Goal: Complete application form

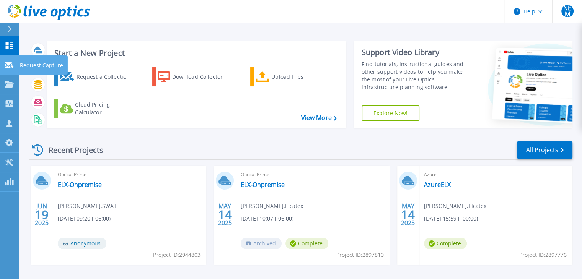
click at [13, 67] on icon at bounding box center [9, 65] width 9 height 6
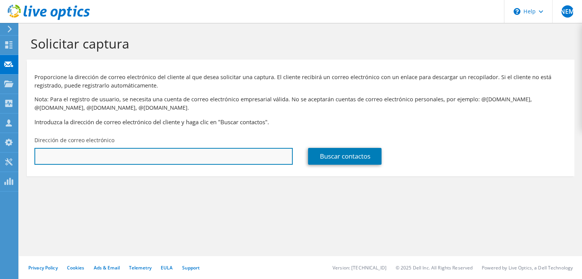
click at [154, 158] on input "text" at bounding box center [163, 156] width 258 height 17
paste input "[EMAIL_ADDRESS][DOMAIN_NAME]"
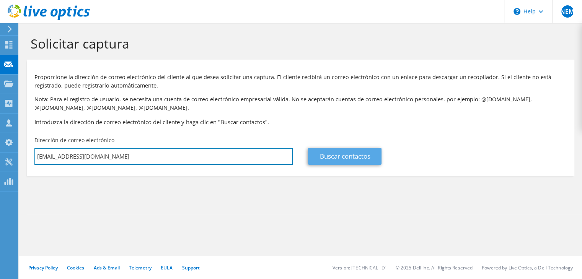
type input "[EMAIL_ADDRESS][DOMAIN_NAME]"
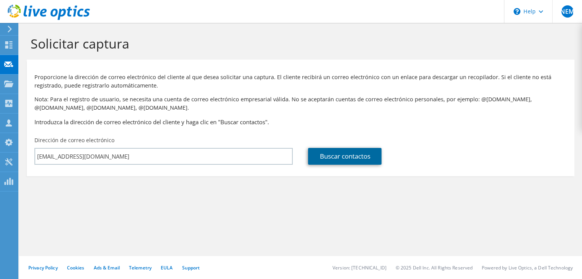
click at [338, 158] on link "Buscar contactos" at bounding box center [344, 156] width 73 height 17
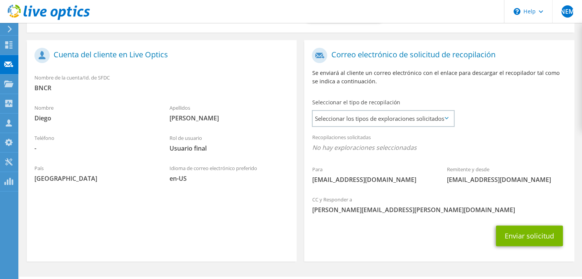
scroll to position [145, 0]
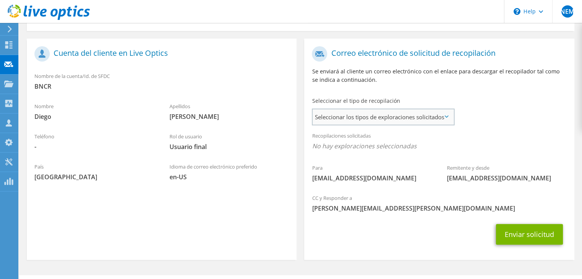
click at [370, 117] on span "Seleccionar los tipos de exploraciones solicitados" at bounding box center [383, 116] width 141 height 15
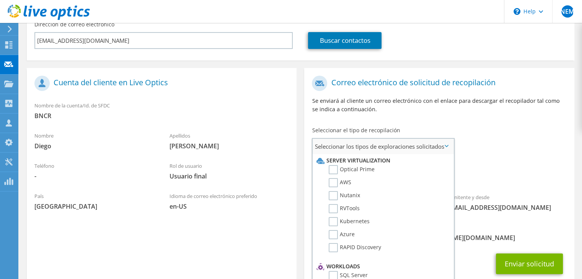
scroll to position [115, 0]
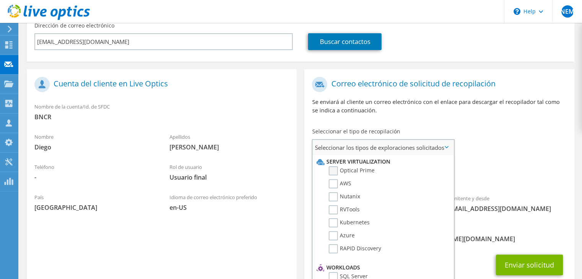
click at [331, 171] on label "Optical Prime" at bounding box center [352, 170] width 46 height 9
click at [0, 0] on input "Optical Prime" at bounding box center [0, 0] width 0 height 0
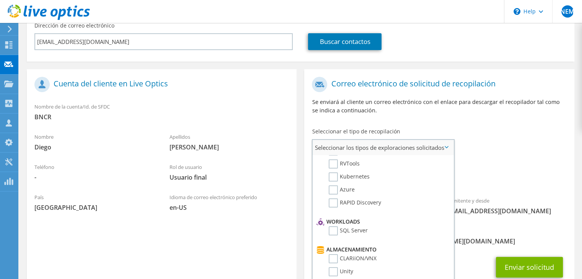
scroll to position [28, 0]
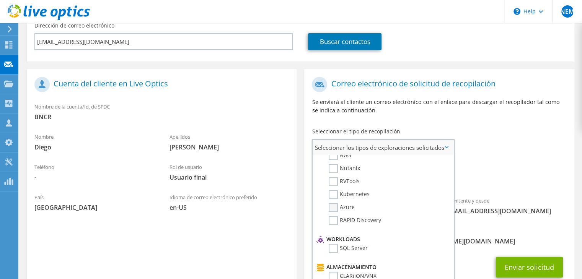
click at [336, 206] on label "Azure" at bounding box center [342, 207] width 26 height 9
click at [0, 0] on input "Azure" at bounding box center [0, 0] width 0 height 0
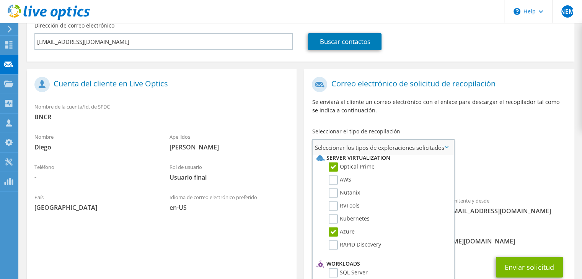
scroll to position [0, 0]
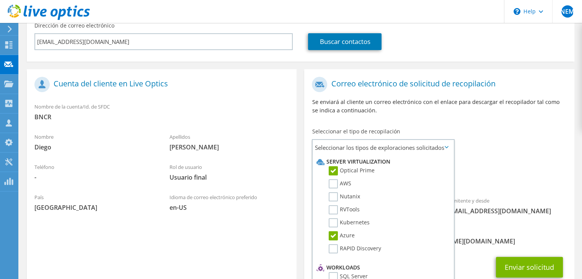
click at [485, 232] on div "CC y Responder a norlan.esquivel@swat.com.mx" at bounding box center [439, 236] width 270 height 26
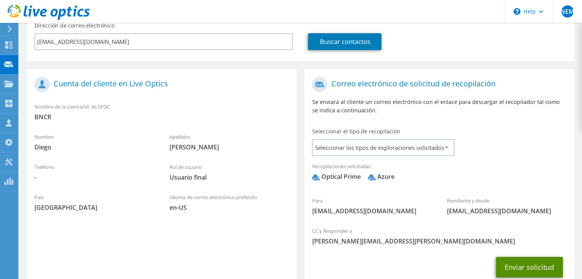
click at [521, 272] on button "Enviar solicitud" at bounding box center [529, 267] width 67 height 21
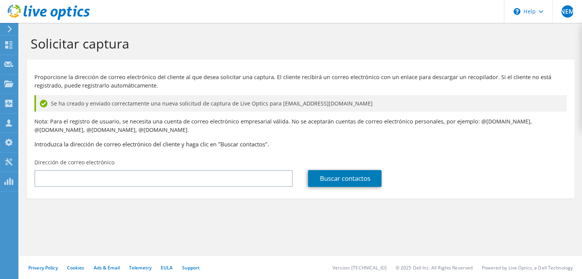
click at [399, 235] on section "Solicitar captura Proporcione la dirección de correo electrónico del cliente al…" at bounding box center [300, 130] width 563 height 214
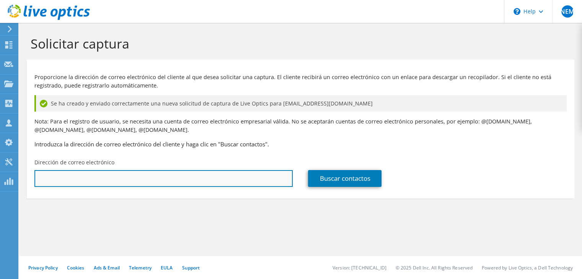
click at [101, 179] on input "text" at bounding box center [163, 178] width 258 height 17
paste input "[EMAIL_ADDRESS][DOMAIN_NAME]"
type input "[EMAIL_ADDRESS][DOMAIN_NAME]"
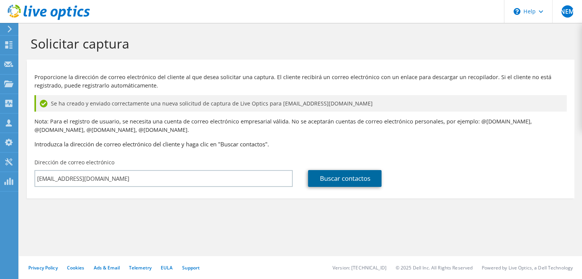
click at [330, 177] on link "Buscar contactos" at bounding box center [344, 178] width 73 height 17
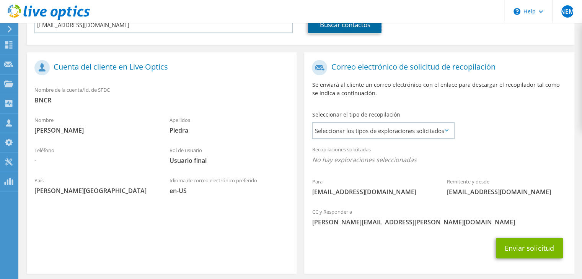
scroll to position [187, 0]
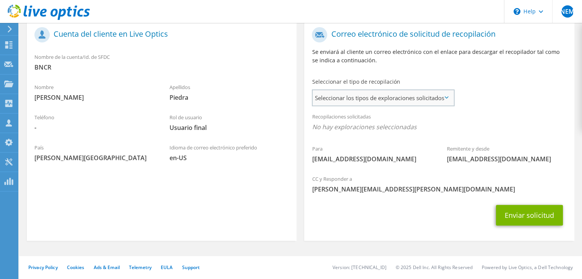
click at [391, 95] on span "Seleccionar los tipos de exploraciones solicitados" at bounding box center [383, 97] width 141 height 15
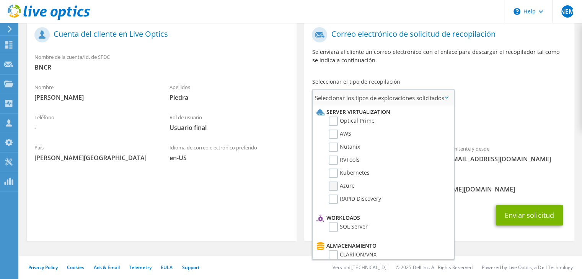
click at [335, 185] on label "Azure" at bounding box center [342, 186] width 26 height 9
click at [0, 0] on input "Azure" at bounding box center [0, 0] width 0 height 0
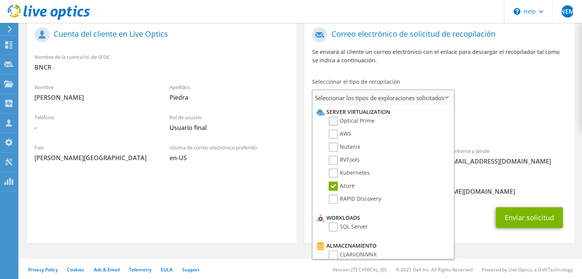
click at [333, 122] on label "Optical Prime" at bounding box center [352, 121] width 46 height 9
click at [0, 0] on input "Optical Prime" at bounding box center [0, 0] width 0 height 0
click at [510, 215] on button "Enviar solicitud" at bounding box center [529, 217] width 67 height 21
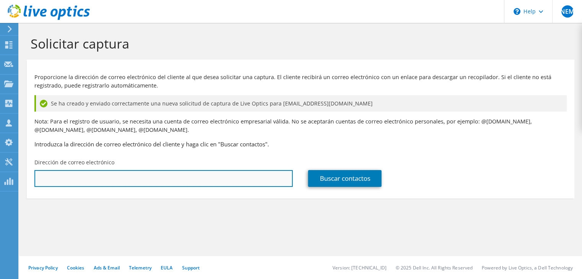
click at [205, 185] on input "text" at bounding box center [163, 178] width 258 height 17
paste input "[EMAIL_ADDRESS][DOMAIN_NAME]"
type input "[EMAIL_ADDRESS][DOMAIN_NAME]"
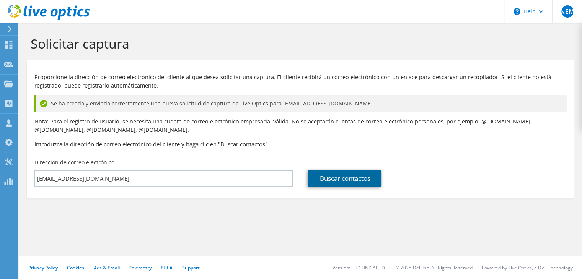
click at [349, 187] on link "Buscar contactos" at bounding box center [344, 178] width 73 height 17
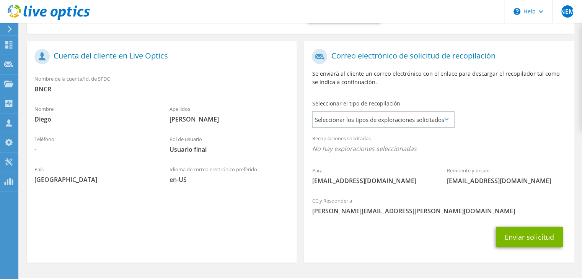
scroll to position [187, 0]
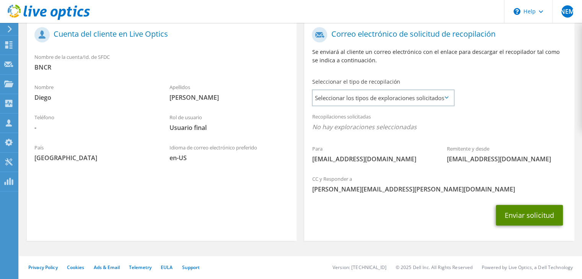
click at [534, 219] on button "Enviar solicitud" at bounding box center [529, 215] width 67 height 21
click at [531, 219] on button "Enviar solicitud" at bounding box center [529, 215] width 67 height 21
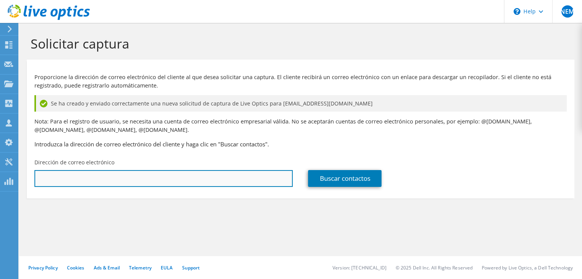
click at [266, 173] on input "text" at bounding box center [163, 178] width 258 height 17
paste input "[EMAIL_ADDRESS][DOMAIN_NAME]"
type input "[EMAIL_ADDRESS][DOMAIN_NAME]"
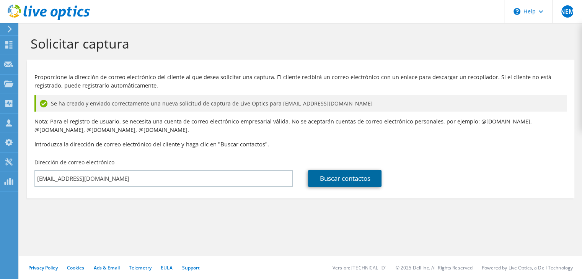
click at [363, 184] on link "Buscar contactos" at bounding box center [344, 178] width 73 height 17
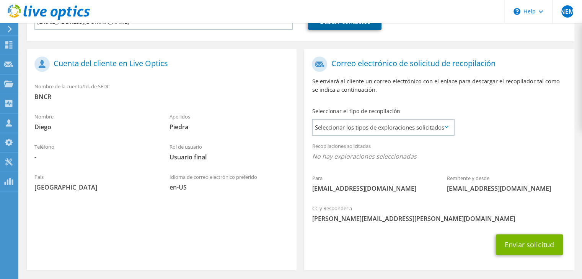
scroll to position [187, 0]
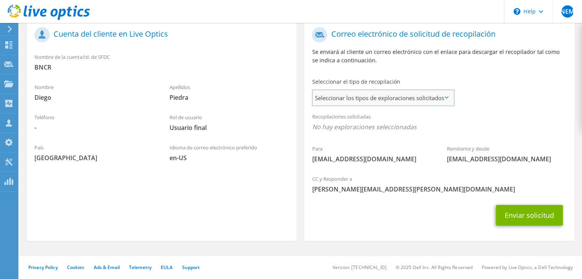
click at [378, 92] on span "Seleccionar los tipos de exploraciones solicitados" at bounding box center [383, 97] width 141 height 15
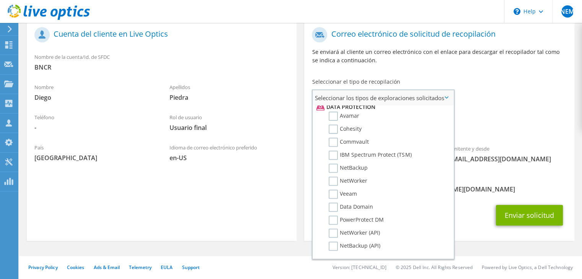
scroll to position [354, 0]
